Goal: Entertainment & Leisure: Consume media (video, audio)

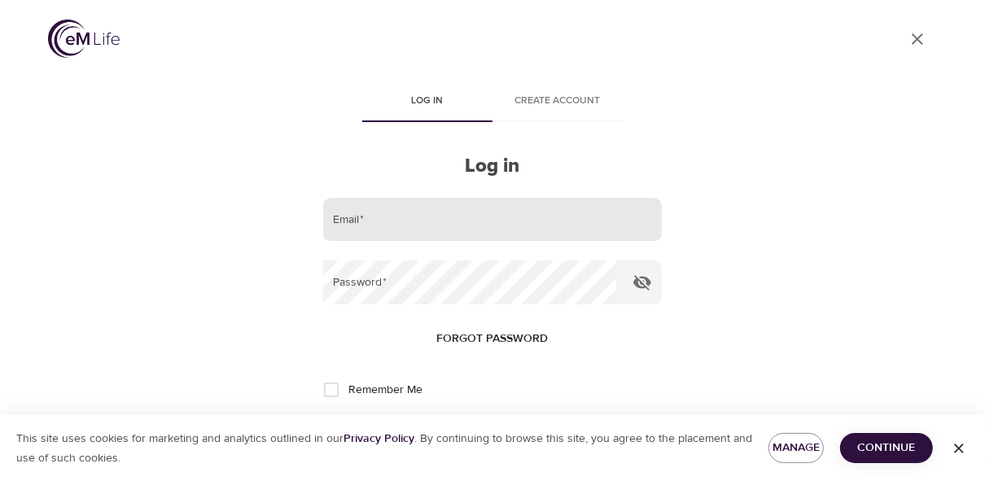
click at [389, 221] on input "email" at bounding box center [492, 220] width 339 height 44
type input "[EMAIL_ADDRESS][PERSON_NAME][DOMAIN_NAME]"
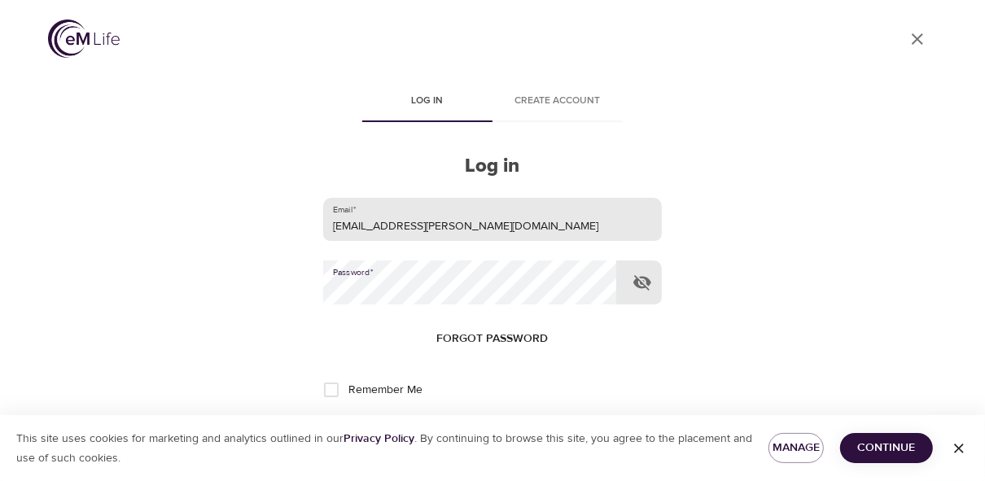
click at [453, 427] on button "Log in" at bounding box center [493, 444] width 80 height 34
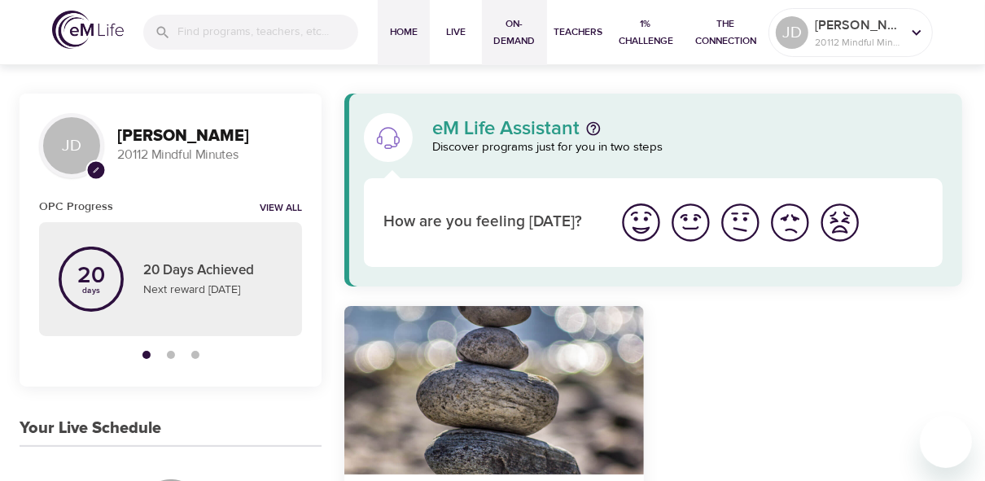
drag, startPoint x: 505, startPoint y: 38, endPoint x: 501, endPoint y: 20, distance: 19.2
click at [505, 39] on span "On-Demand" at bounding box center [515, 32] width 52 height 34
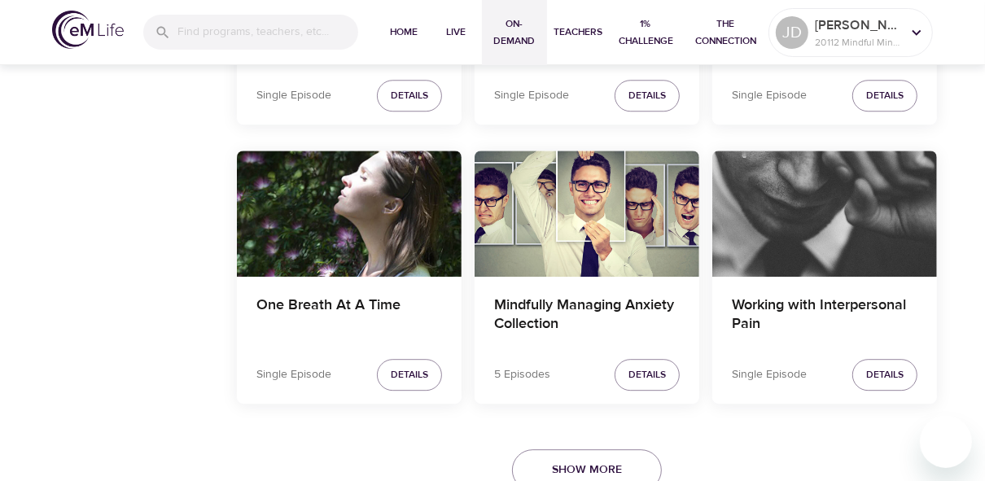
scroll to position [3018, 0]
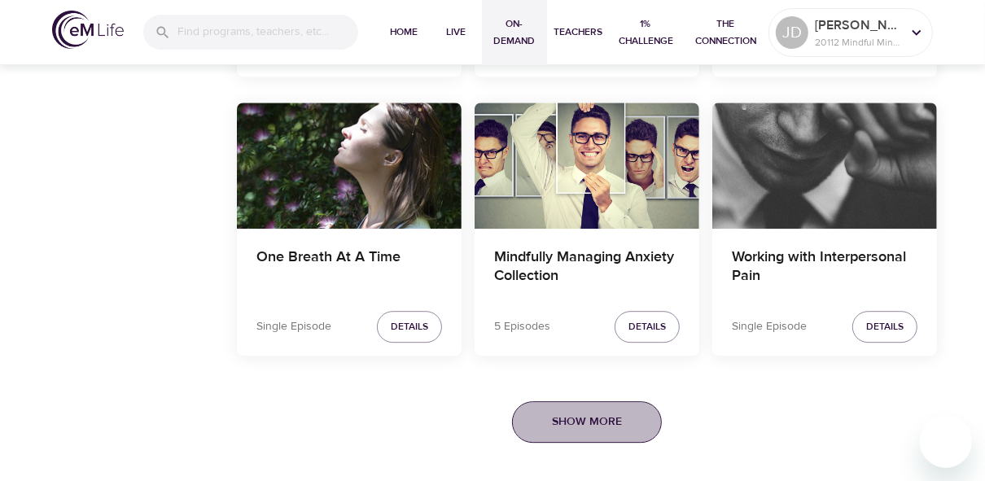
click at [624, 424] on button "Show More" at bounding box center [587, 422] width 150 height 42
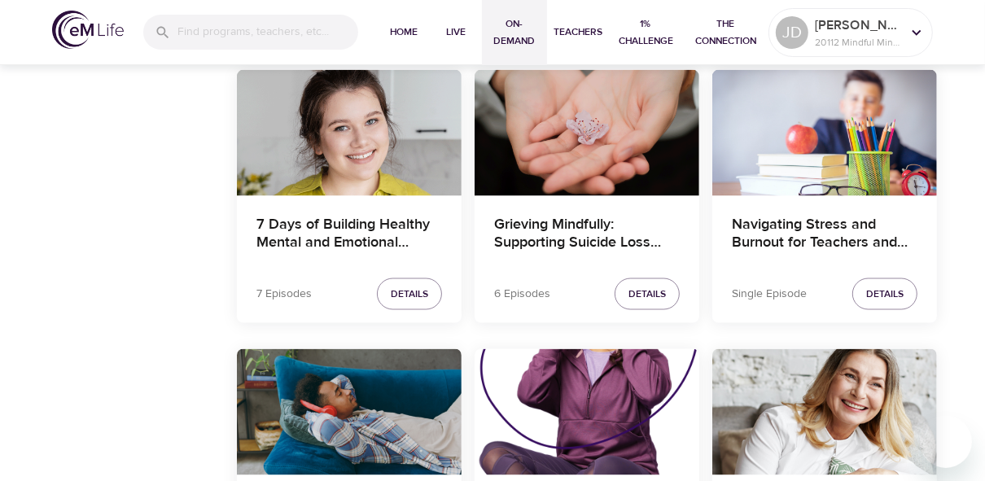
scroll to position [6002, 0]
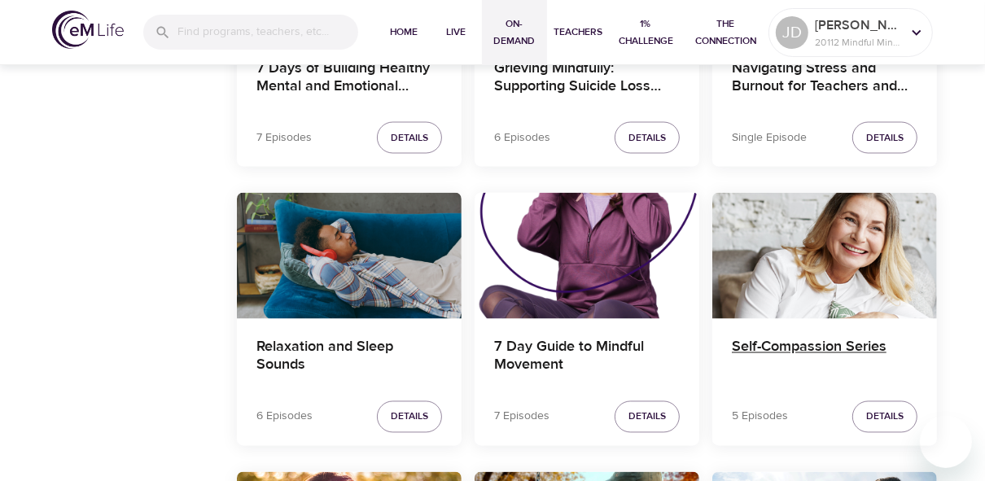
click at [762, 339] on h4 "Self-Compassion Series" at bounding box center [825, 358] width 186 height 39
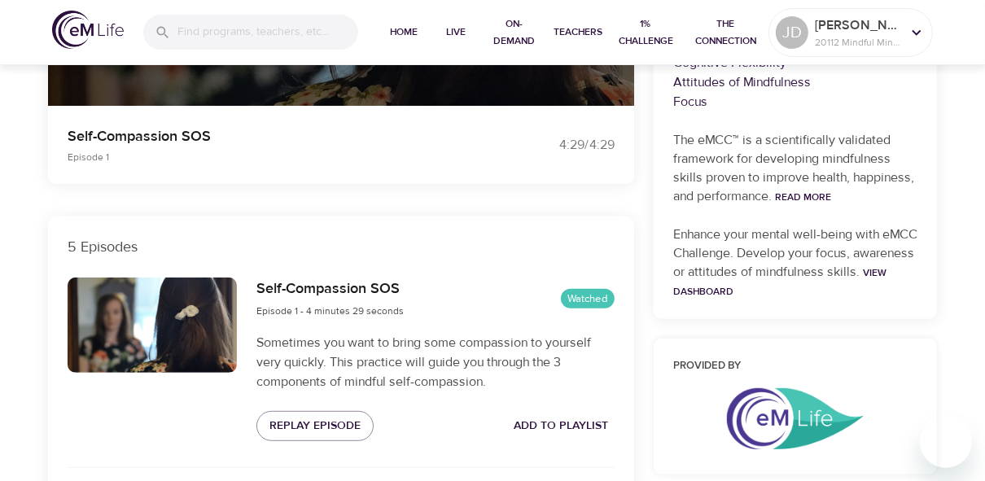
scroll to position [1384, 0]
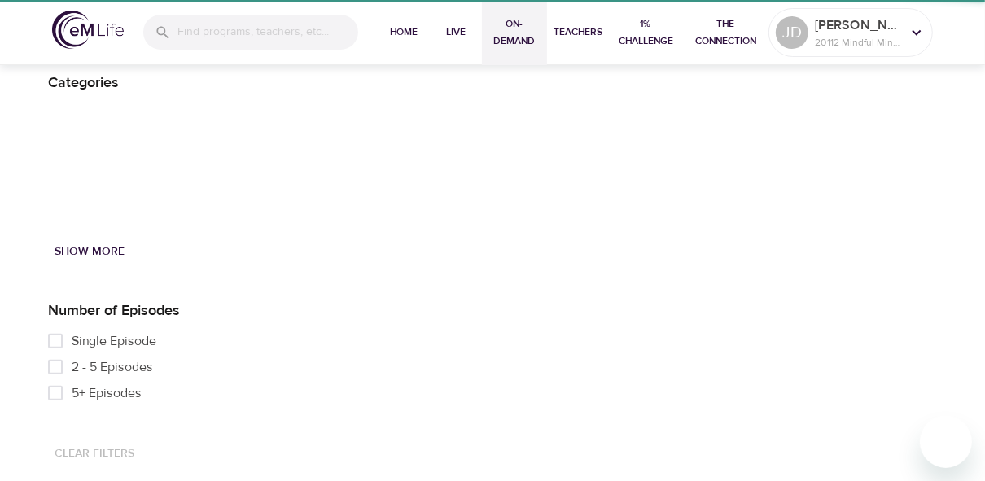
scroll to position [3018, 0]
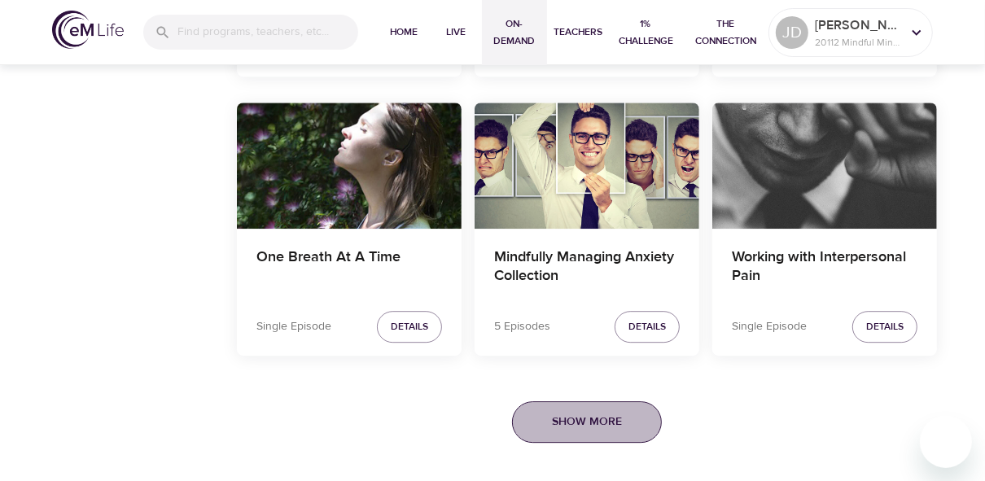
click at [606, 419] on span "Show More" at bounding box center [587, 422] width 70 height 20
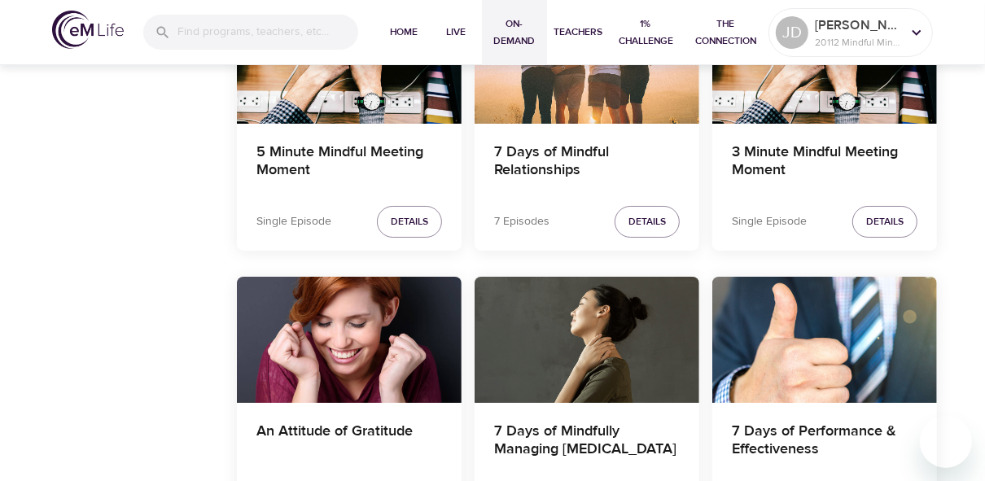
scroll to position [8158, 0]
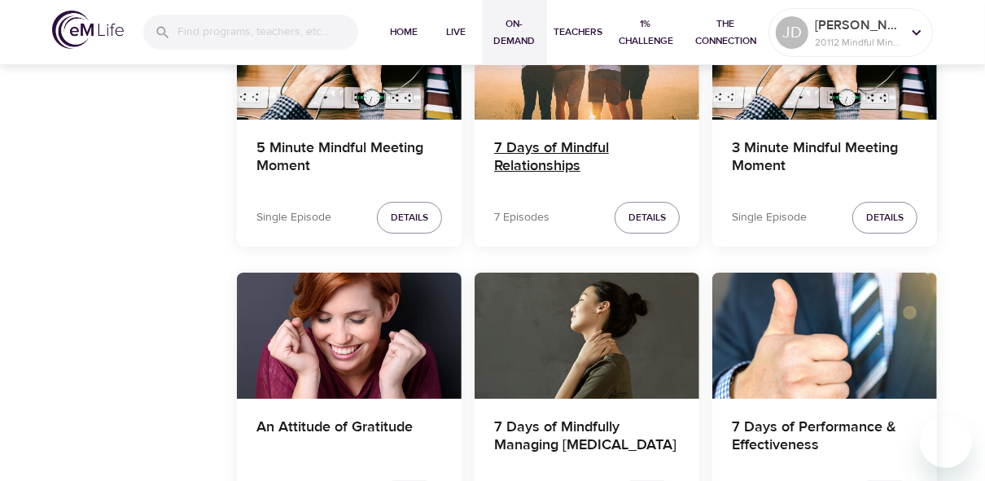
click at [537, 139] on h4 "7 Days of Mindful Relationships" at bounding box center [587, 158] width 186 height 39
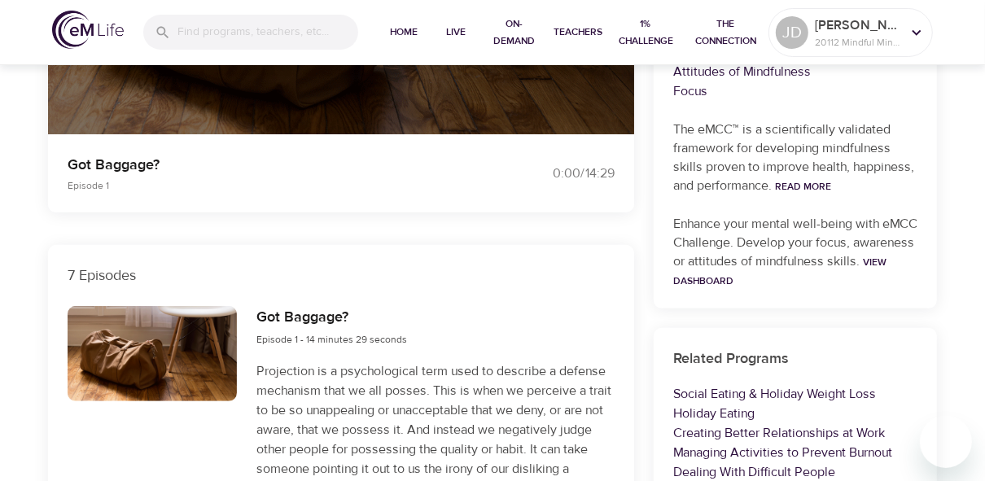
scroll to position [445, 0]
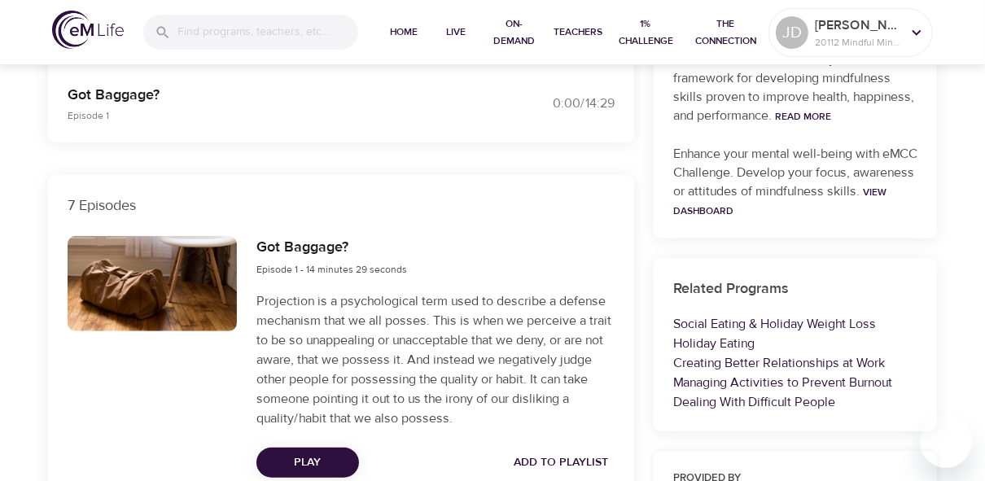
click at [304, 450] on button "Play" at bounding box center [307, 463] width 103 height 30
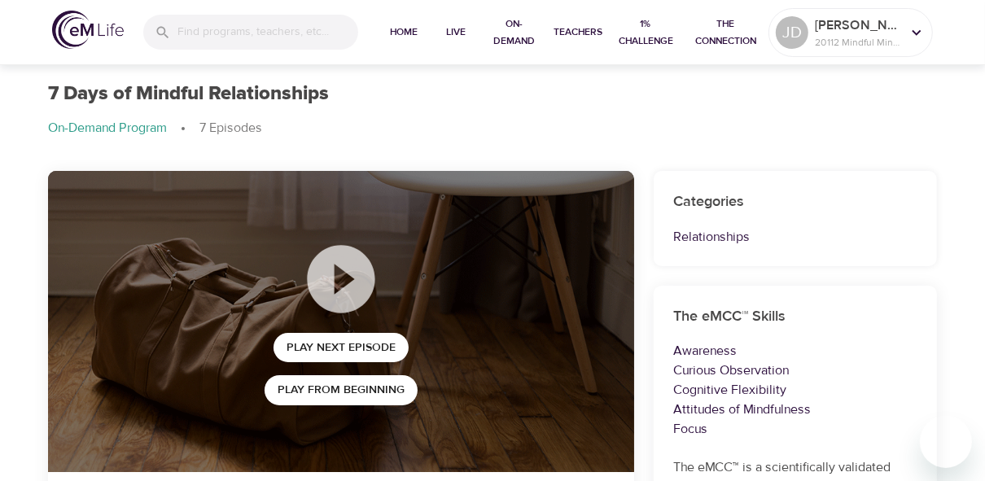
scroll to position [0, 0]
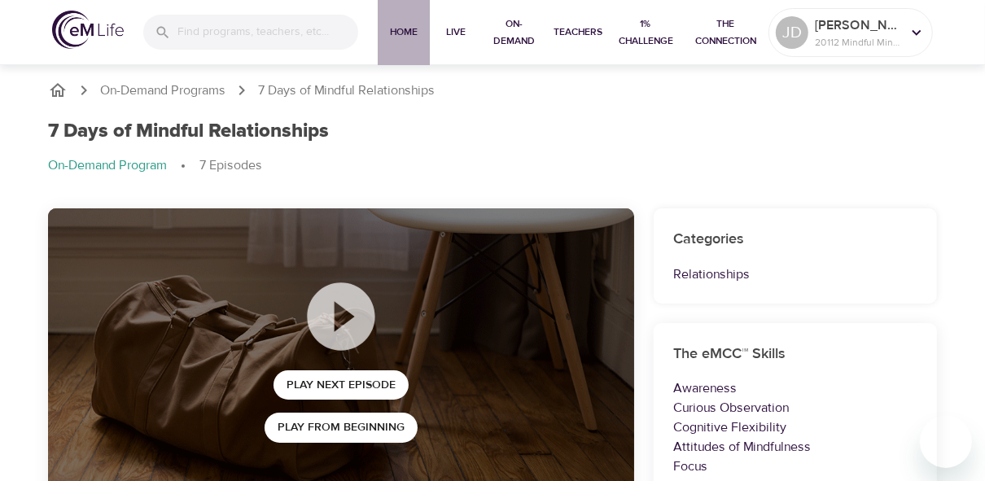
click at [407, 34] on span "Home" at bounding box center [403, 32] width 39 height 17
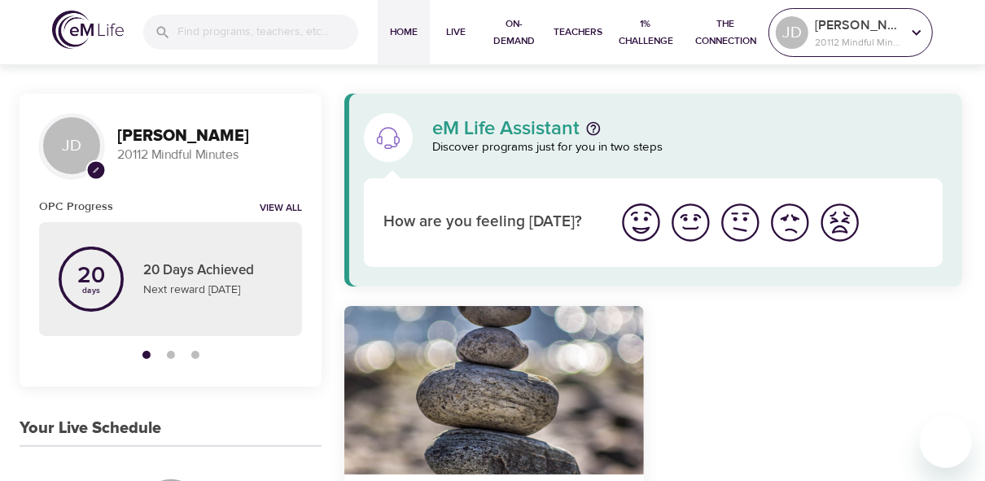
click at [848, 25] on p "[PERSON_NAME]" at bounding box center [858, 25] width 86 height 20
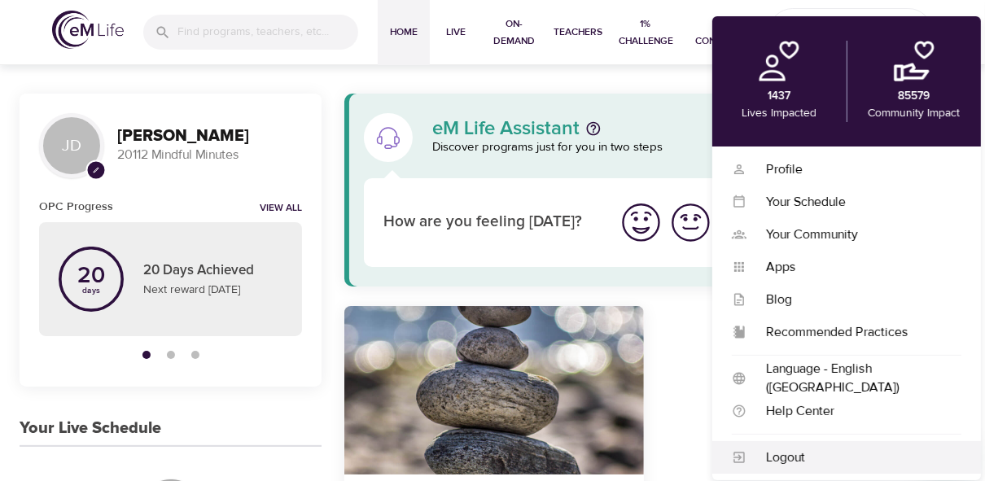
click at [800, 461] on div "Logout" at bounding box center [854, 458] width 215 height 19
